Goal: Task Accomplishment & Management: Use online tool/utility

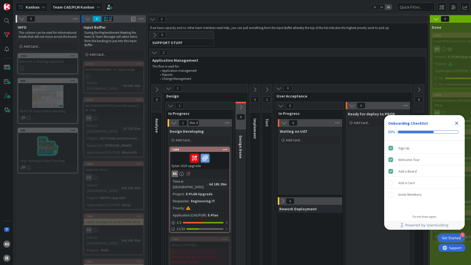
click at [185, 181] on div "Time in [GEOGRAPHIC_DATA]" at bounding box center [190, 184] width 36 height 11
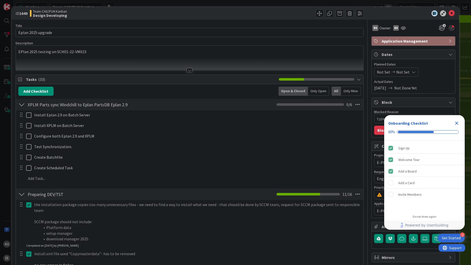
click at [456, 122] on icon "Close Checklist" at bounding box center [457, 123] width 3 height 3
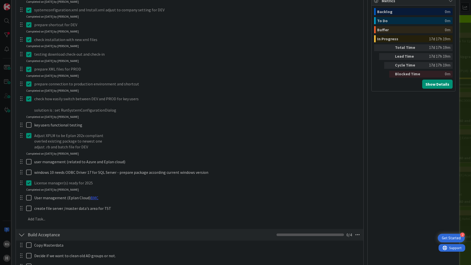
scroll to position [277, 0]
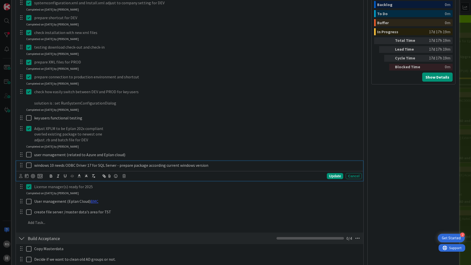
type textarea "x"
click at [34, 167] on div "windows 10 needs ODBC Driver 17 for SQL Server - prepare package according curr…" at bounding box center [197, 165] width 330 height 9
click at [220, 166] on p "windows 10 needs ODBC Driver 17 for SQL Server - prepare package according curr…" at bounding box center [197, 165] width 326 height 6
click at [327, 177] on div "Update" at bounding box center [335, 176] width 16 height 6
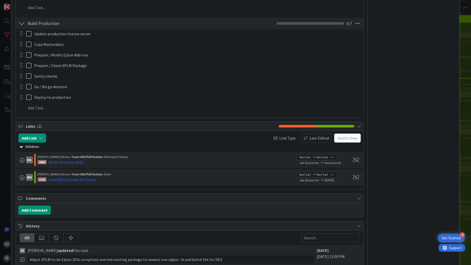
scroll to position [554, 0]
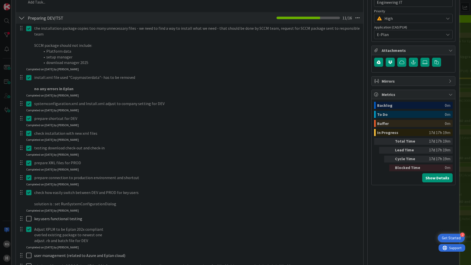
scroll to position [25, 0]
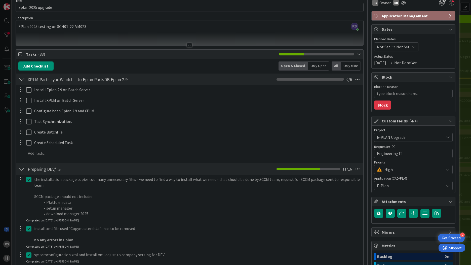
click at [20, 172] on div at bounding box center [21, 168] width 7 height 9
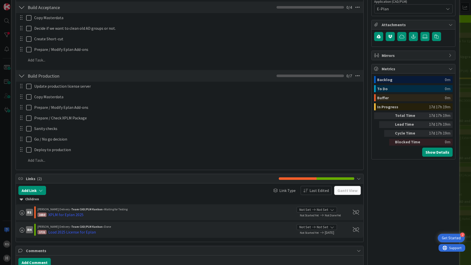
scroll to position [227, 0]
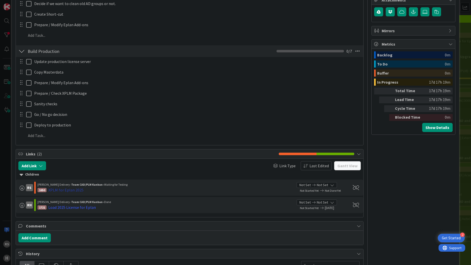
click at [72, 191] on div "XPLM for Eplan 2025" at bounding box center [65, 190] width 35 height 6
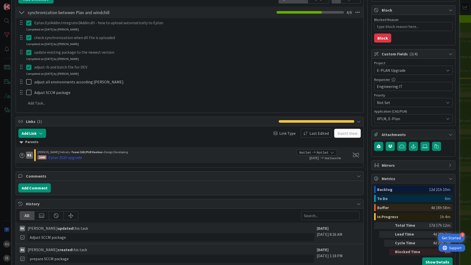
scroll to position [151, 0]
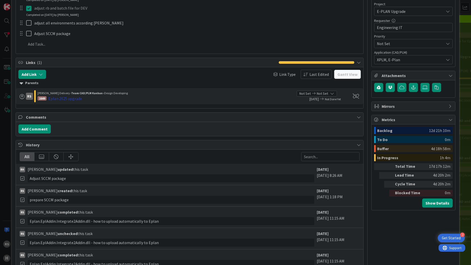
click at [69, 99] on div "Eplan 2025 upgrade" at bounding box center [65, 98] width 34 height 6
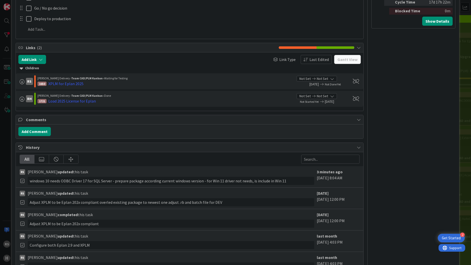
scroll to position [377, 0]
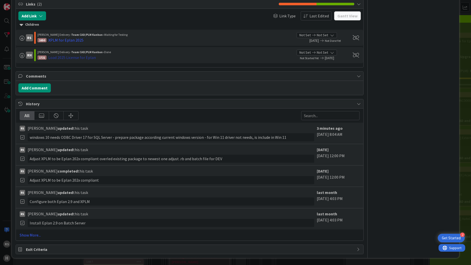
click at [70, 58] on div "Load 2025 License for Eplan" at bounding box center [72, 57] width 48 height 6
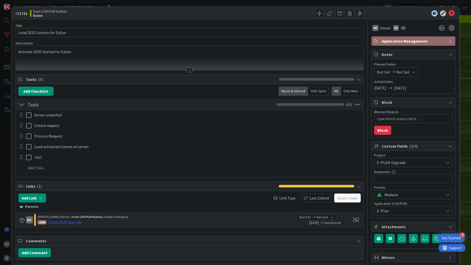
type textarea "x"
click at [449, 16] on icon at bounding box center [452, 13] width 6 height 6
